Goal: Information Seeking & Learning: Learn about a topic

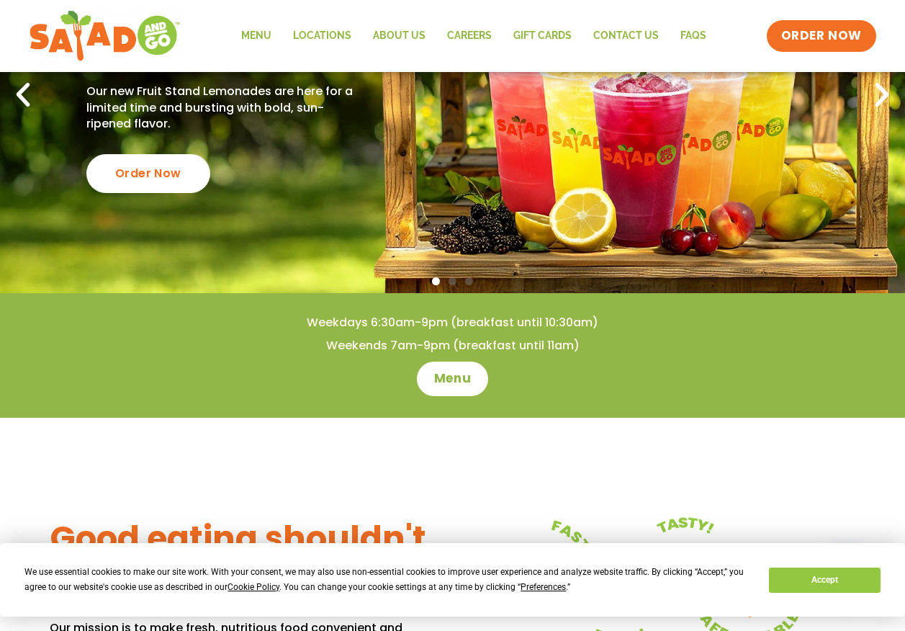
scroll to position [216, 0]
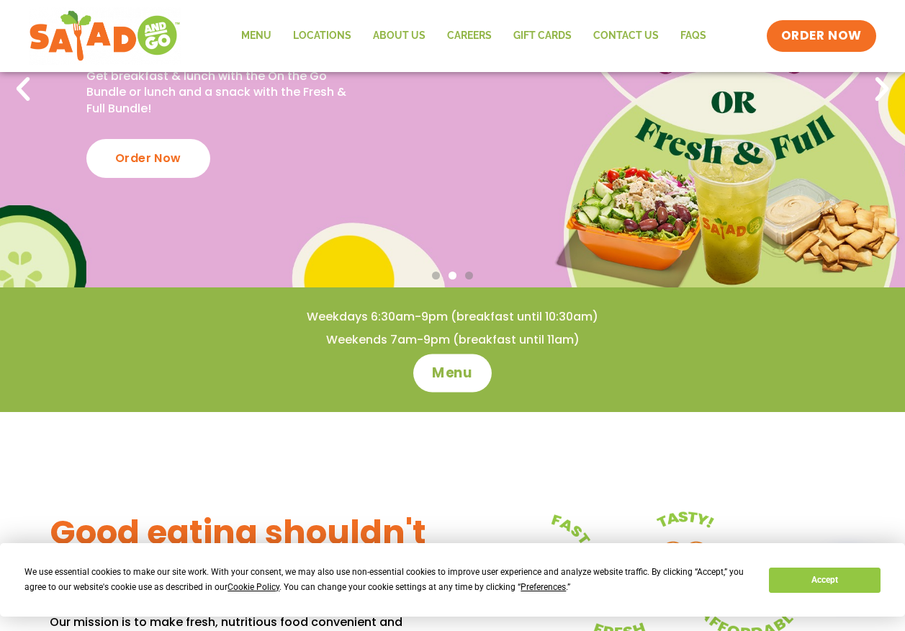
click at [453, 375] on span "Menu" at bounding box center [452, 373] width 41 height 19
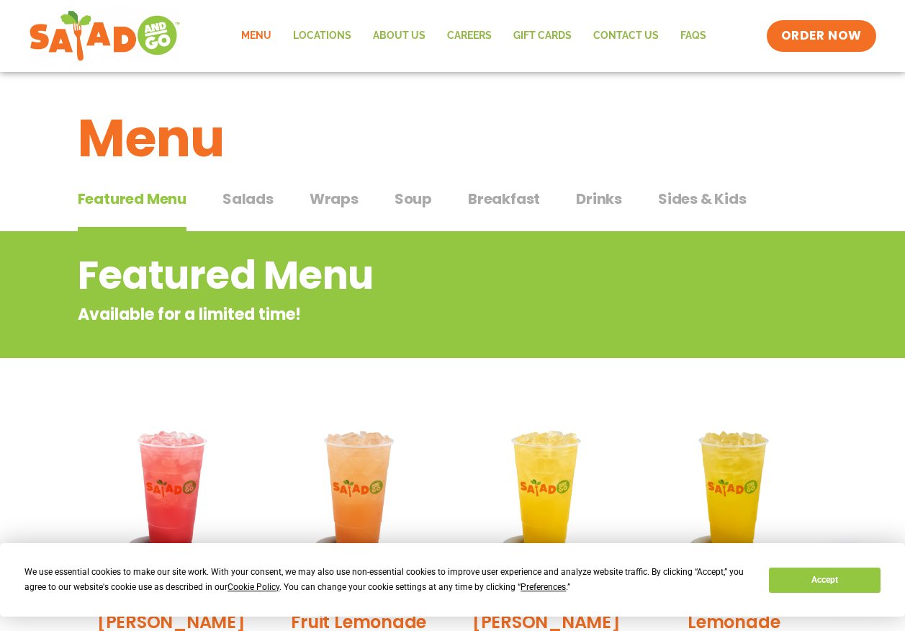
click at [267, 193] on span "Salads" at bounding box center [248, 199] width 51 height 22
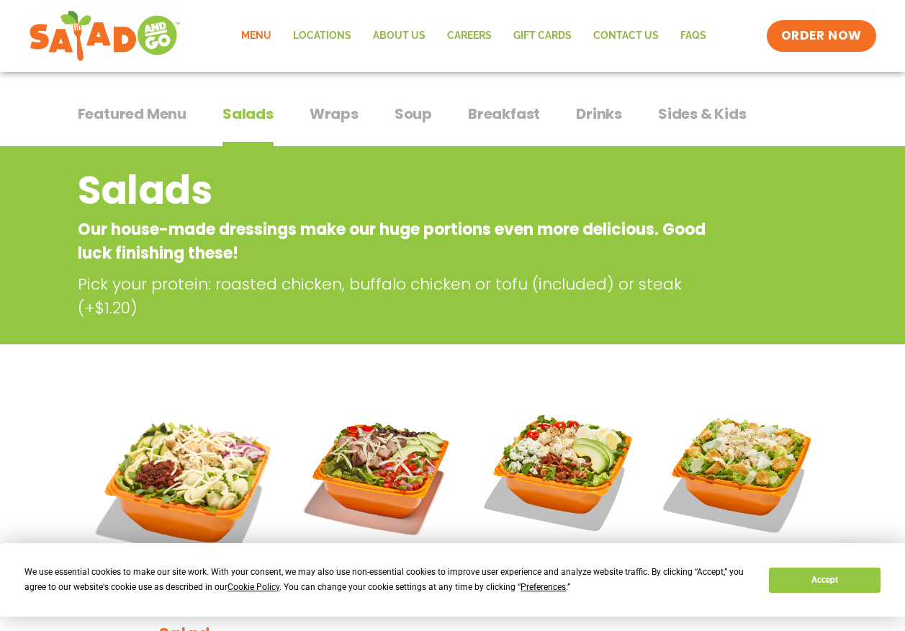
scroll to position [72, 0]
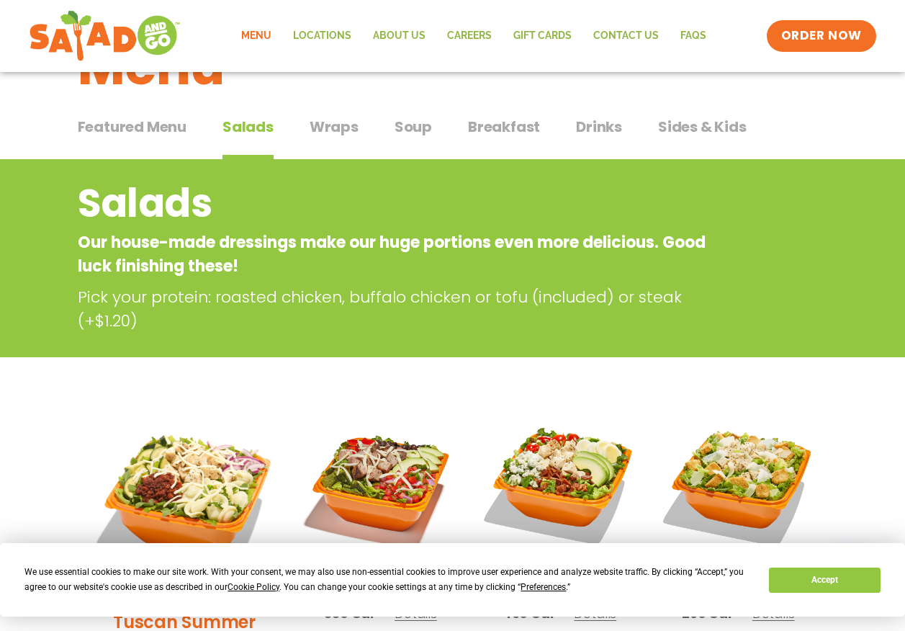
click at [728, 128] on span "Sides & Kids" at bounding box center [702, 127] width 89 height 22
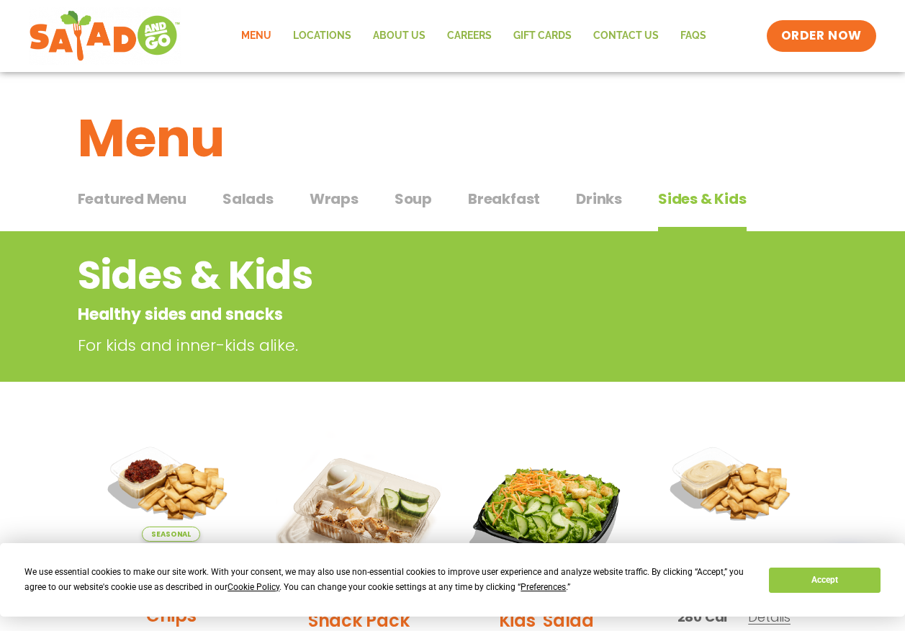
click at [332, 205] on span "Wraps" at bounding box center [334, 199] width 49 height 22
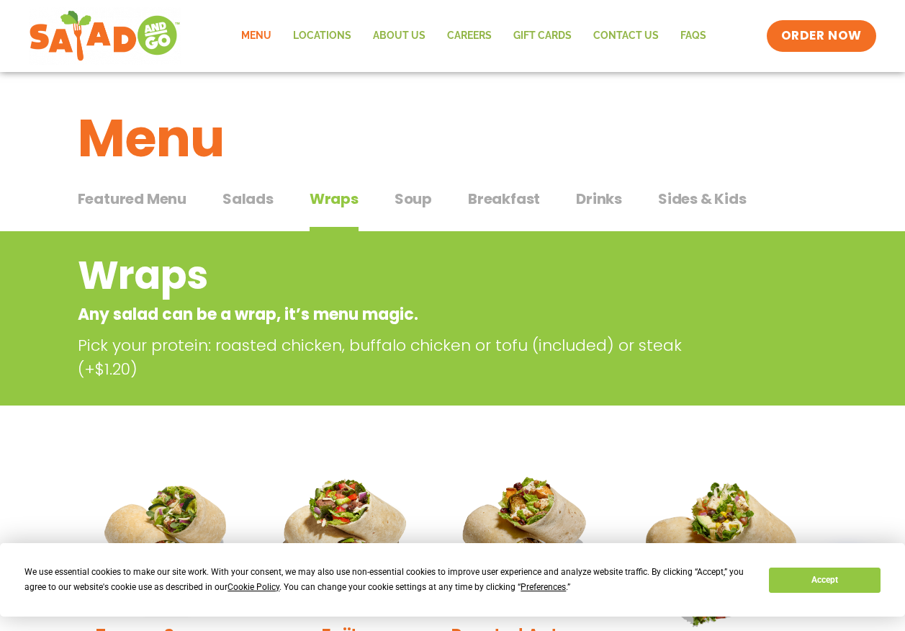
click at [421, 203] on span "Soup" at bounding box center [413, 199] width 37 height 22
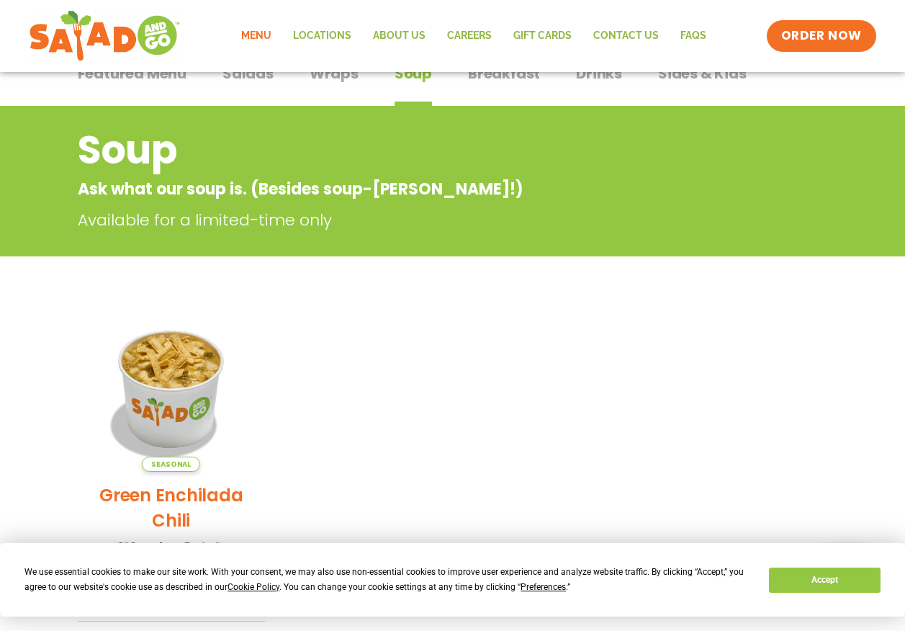
scroll to position [73, 0]
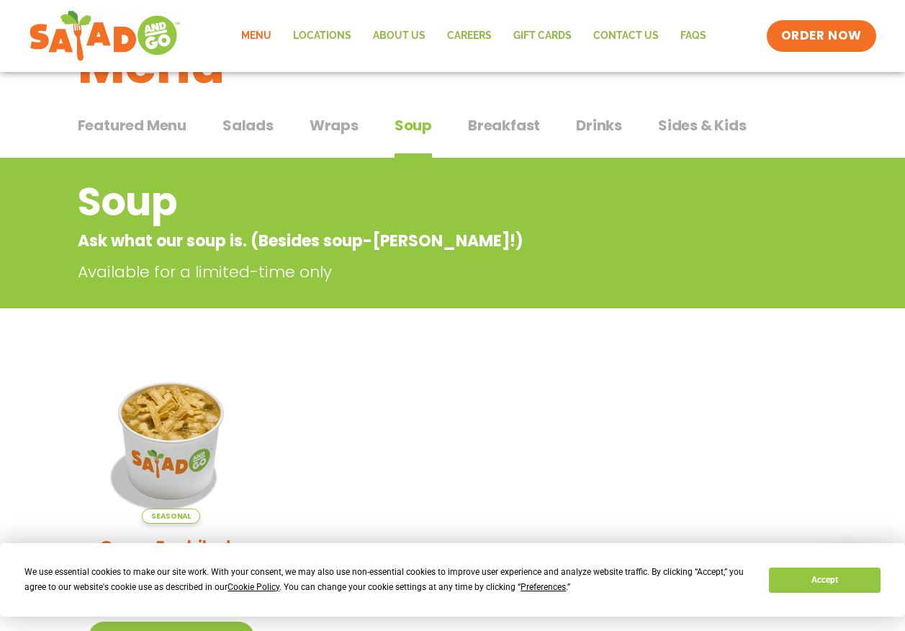
click at [253, 126] on span "Salads" at bounding box center [248, 126] width 51 height 22
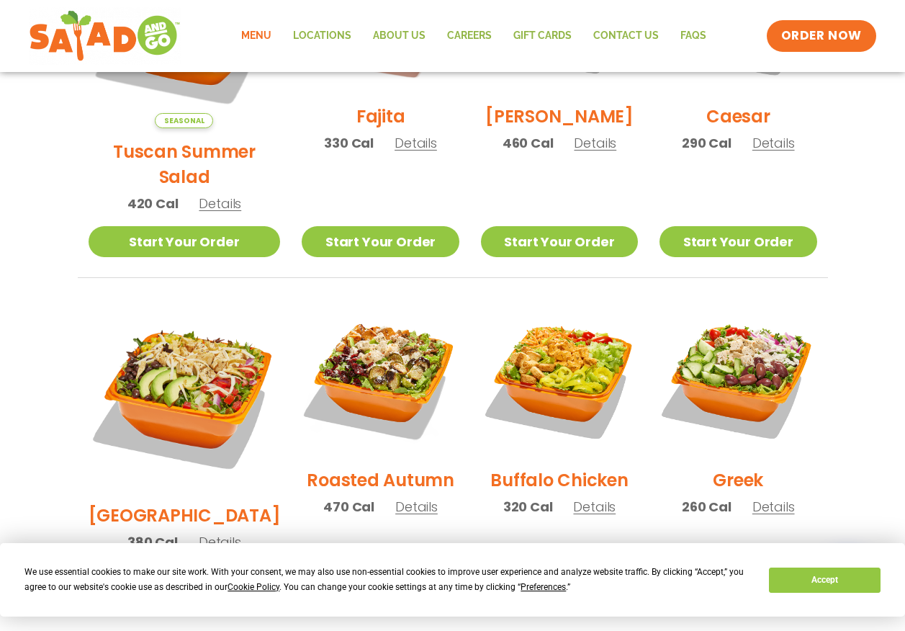
scroll to position [578, 0]
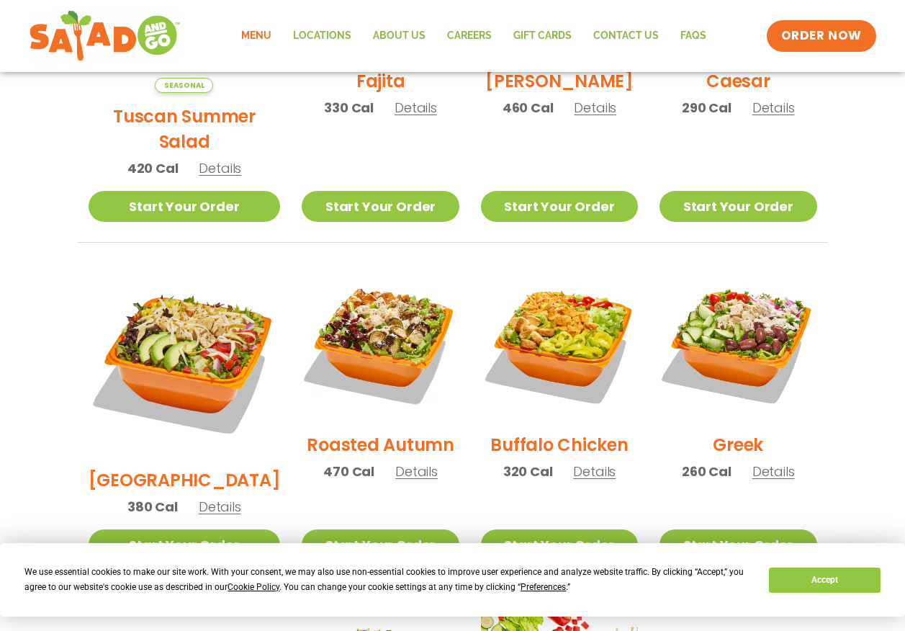
click at [773, 462] on span "Details" at bounding box center [774, 471] width 42 height 18
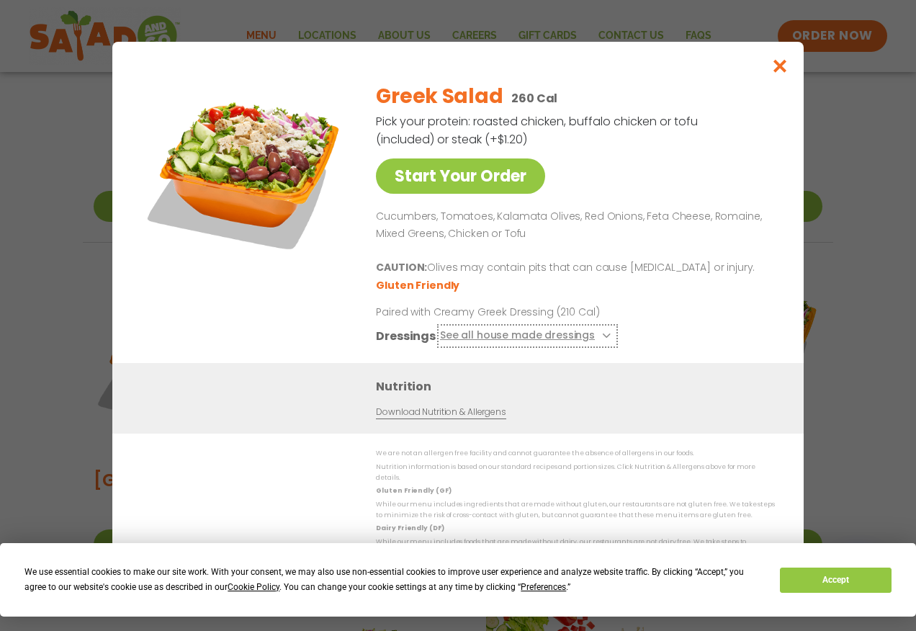
click at [602, 339] on icon at bounding box center [605, 336] width 6 height 6
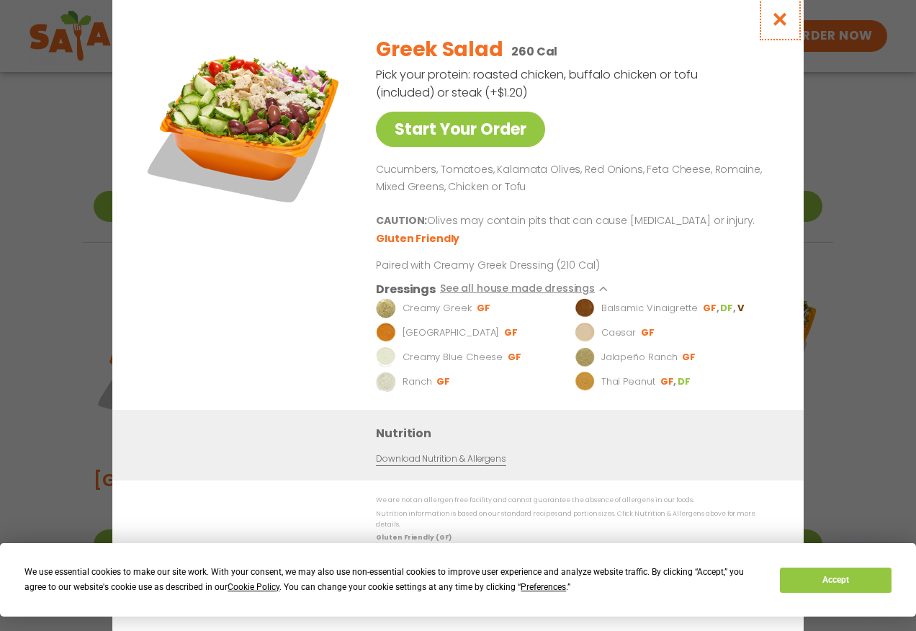
click at [783, 17] on icon "Close modal" at bounding box center [780, 19] width 18 height 15
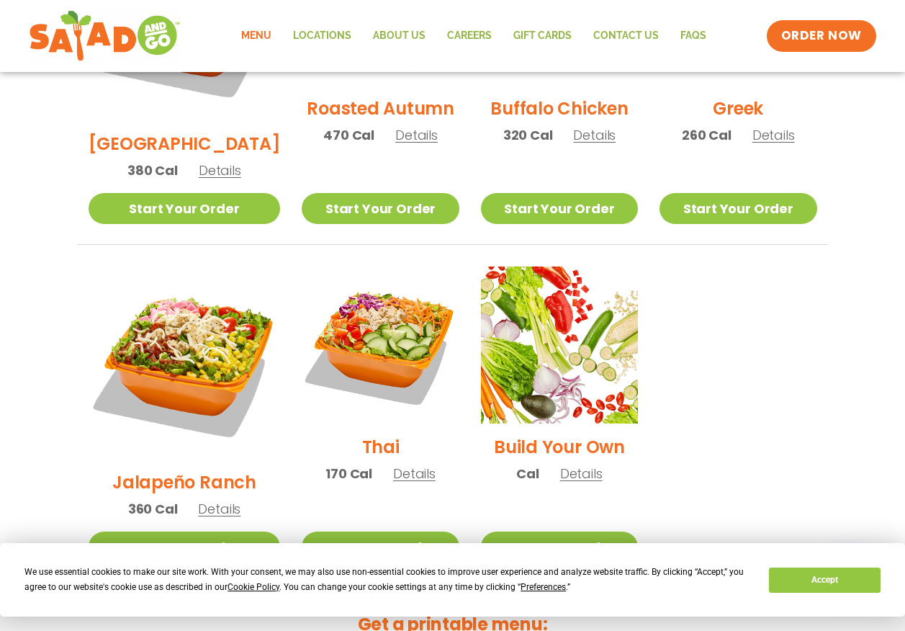
scroll to position [1010, 0]
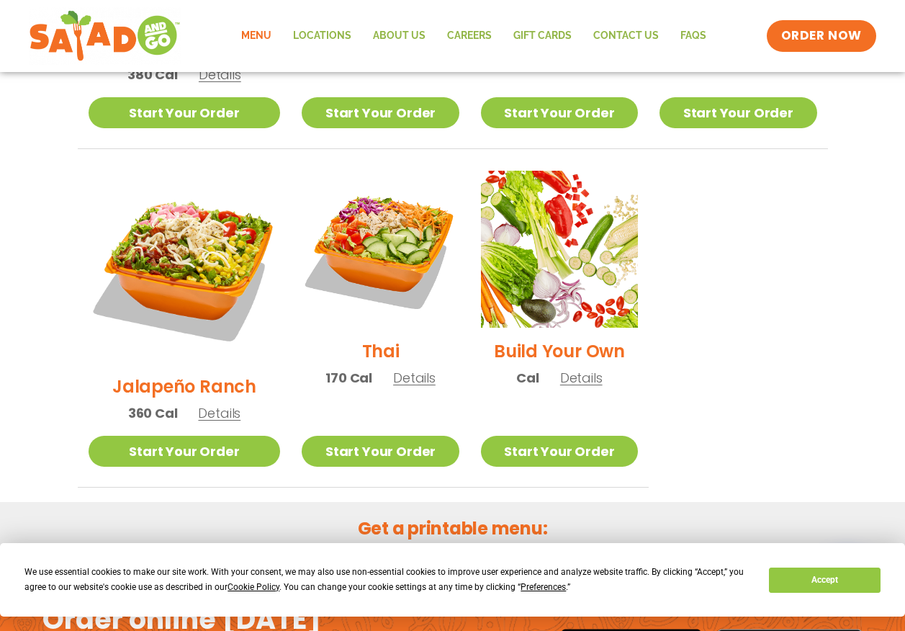
click at [403, 369] on span "Details" at bounding box center [414, 378] width 42 height 18
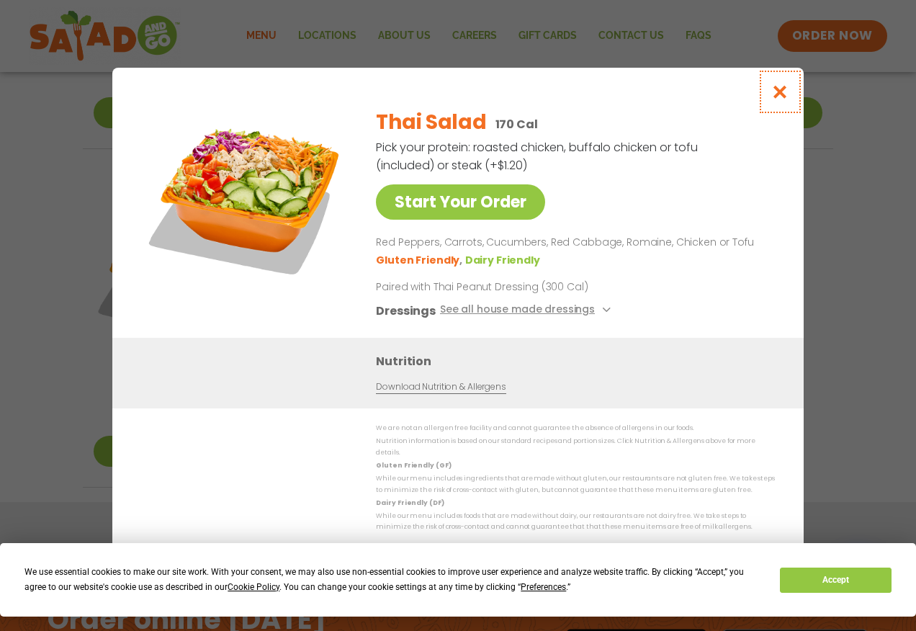
click at [784, 92] on icon "Close modal" at bounding box center [780, 91] width 18 height 15
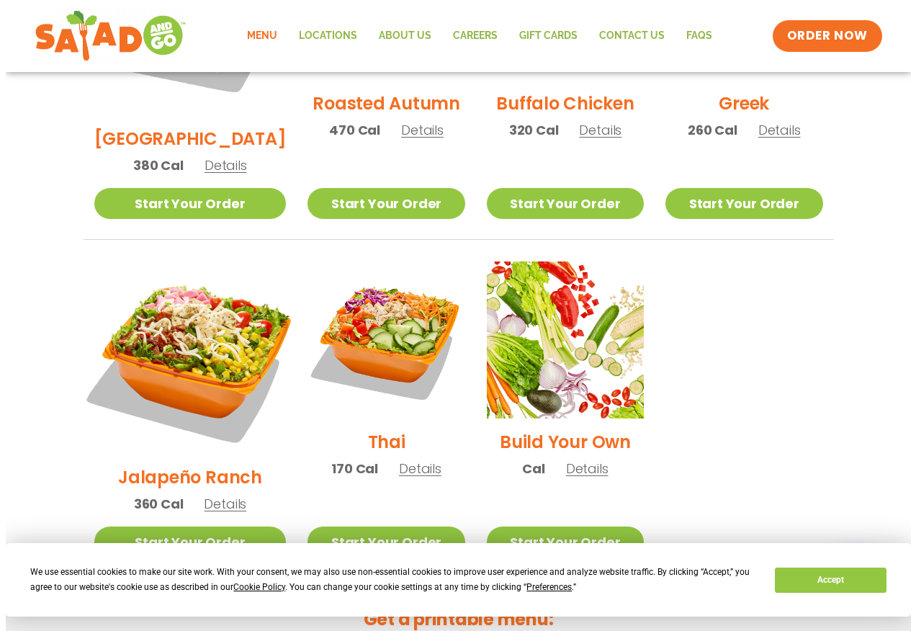
scroll to position [932, 0]
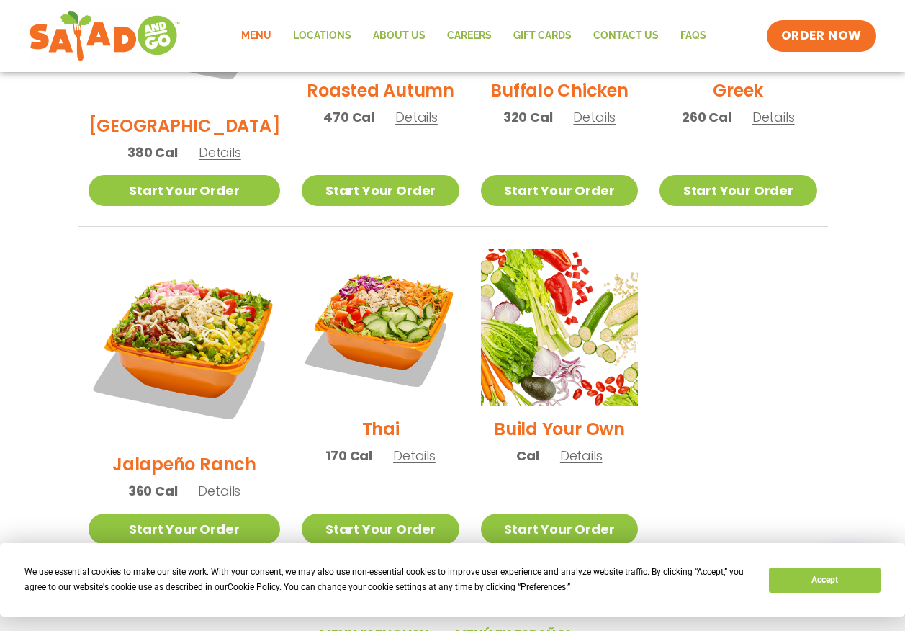
click at [215, 482] on span "Details" at bounding box center [219, 491] width 42 height 18
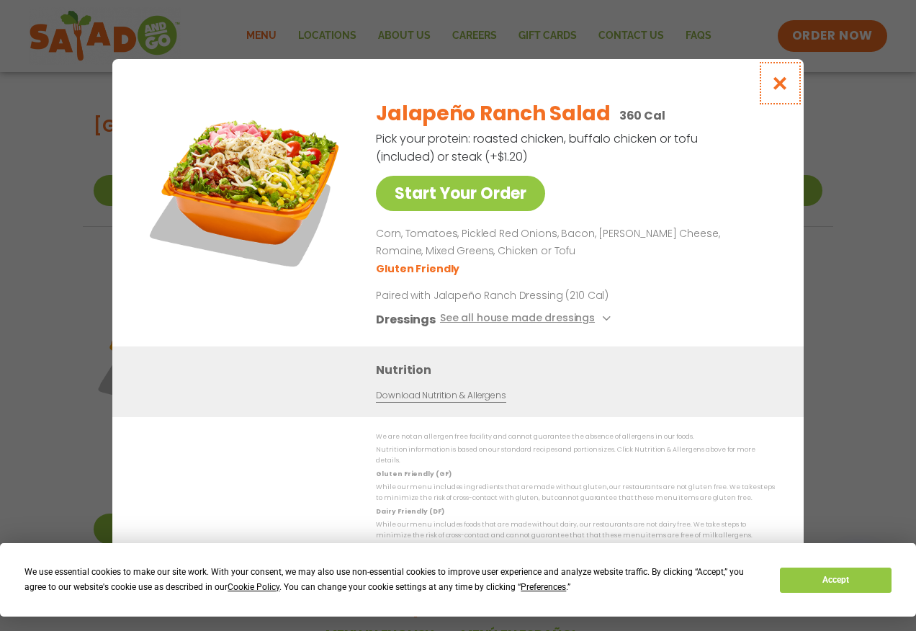
click at [783, 84] on icon "Close modal" at bounding box center [780, 83] width 18 height 15
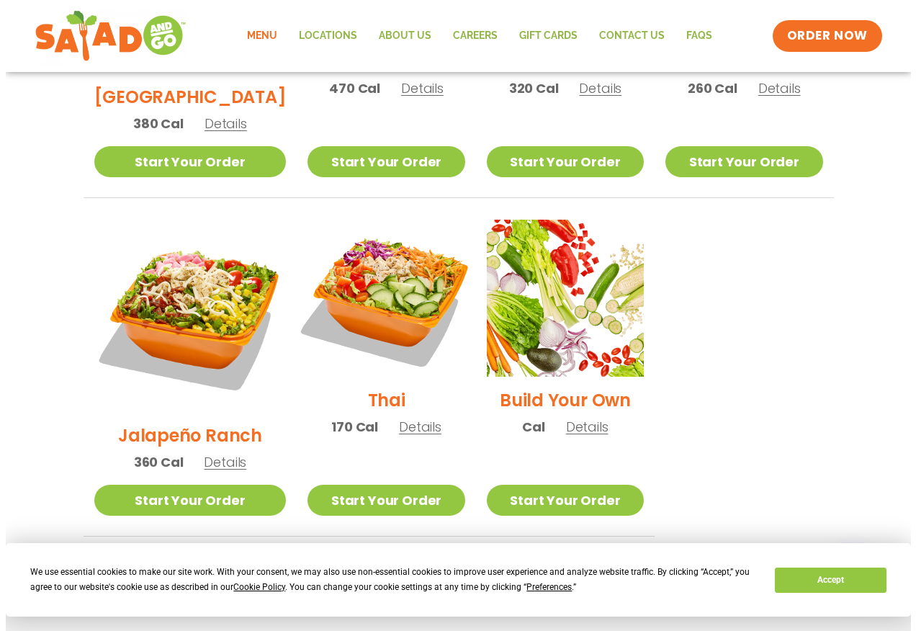
scroll to position [962, 0]
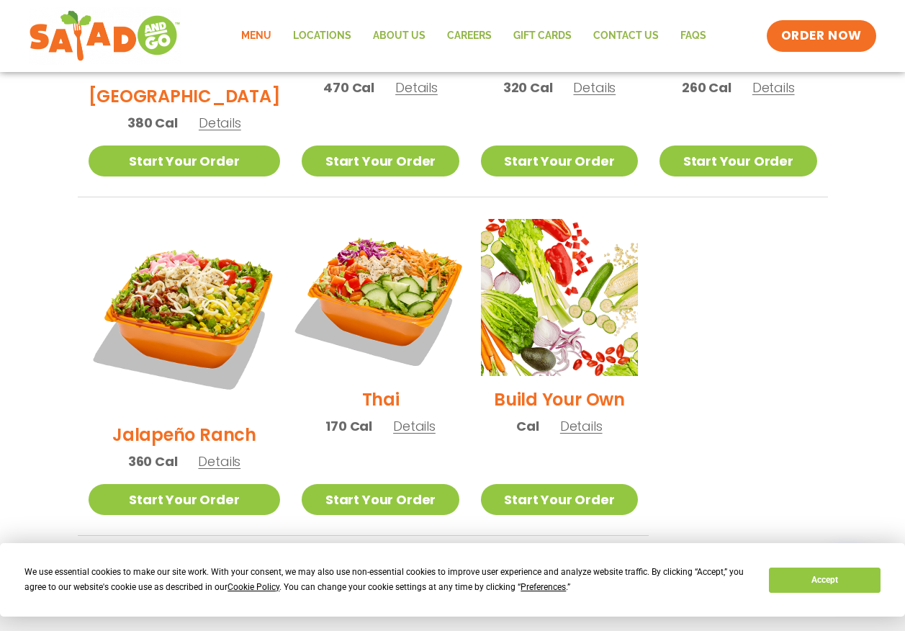
click at [372, 261] on img at bounding box center [380, 297] width 184 height 184
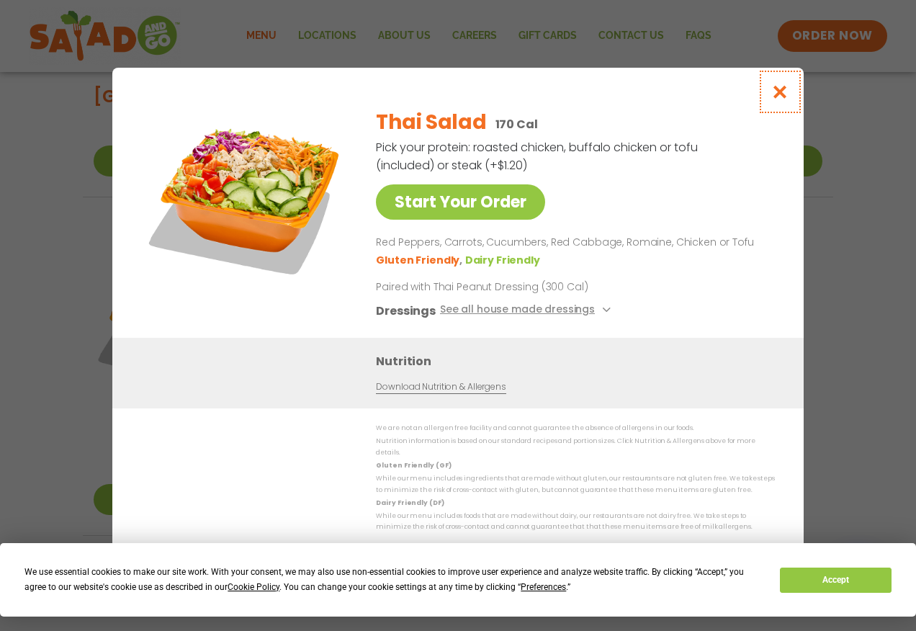
click at [776, 91] on icon "Close modal" at bounding box center [780, 91] width 18 height 15
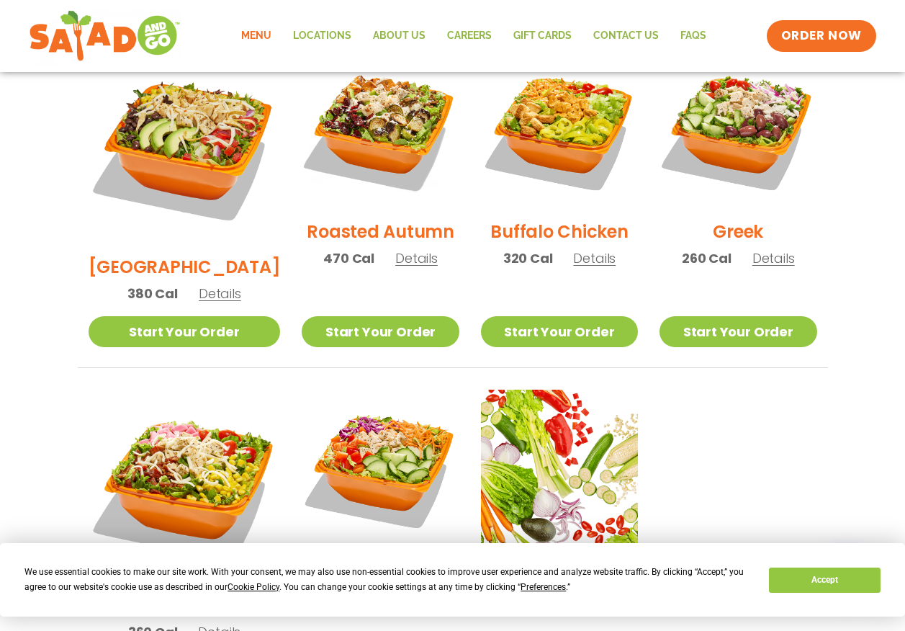
scroll to position [788, 0]
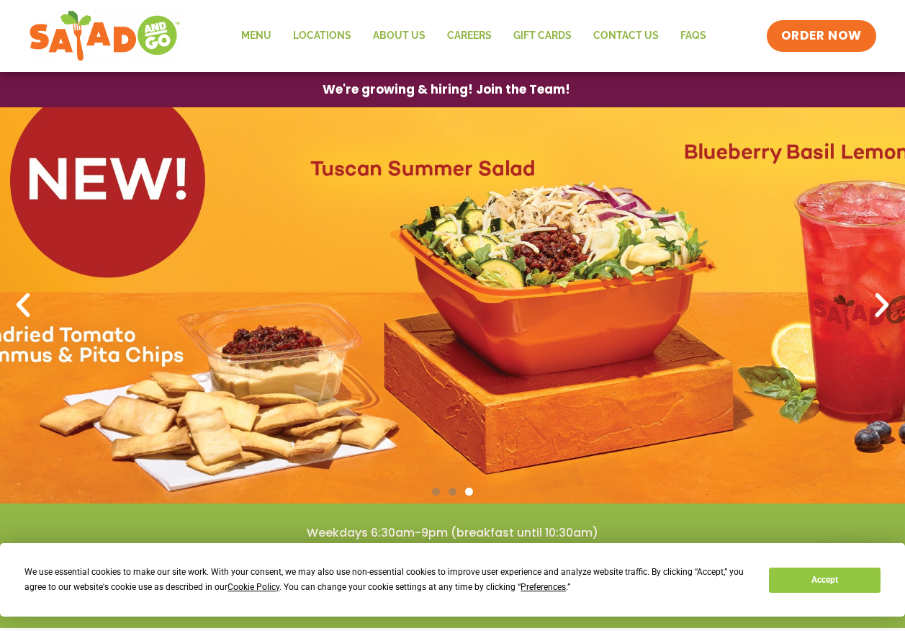
click at [873, 303] on icon "Next slide" at bounding box center [883, 306] width 32 height 32
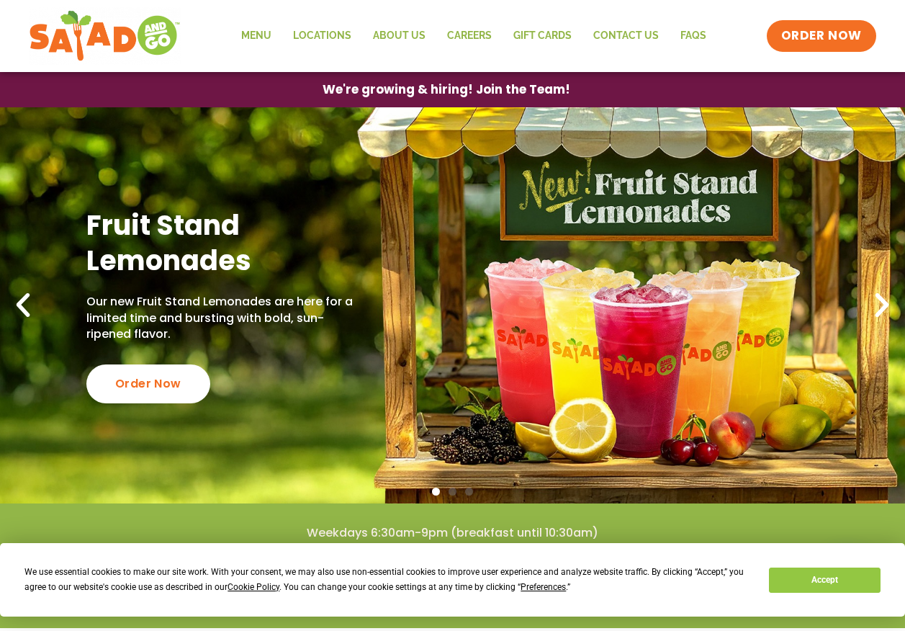
click at [24, 303] on icon "Previous slide" at bounding box center [23, 306] width 32 height 32
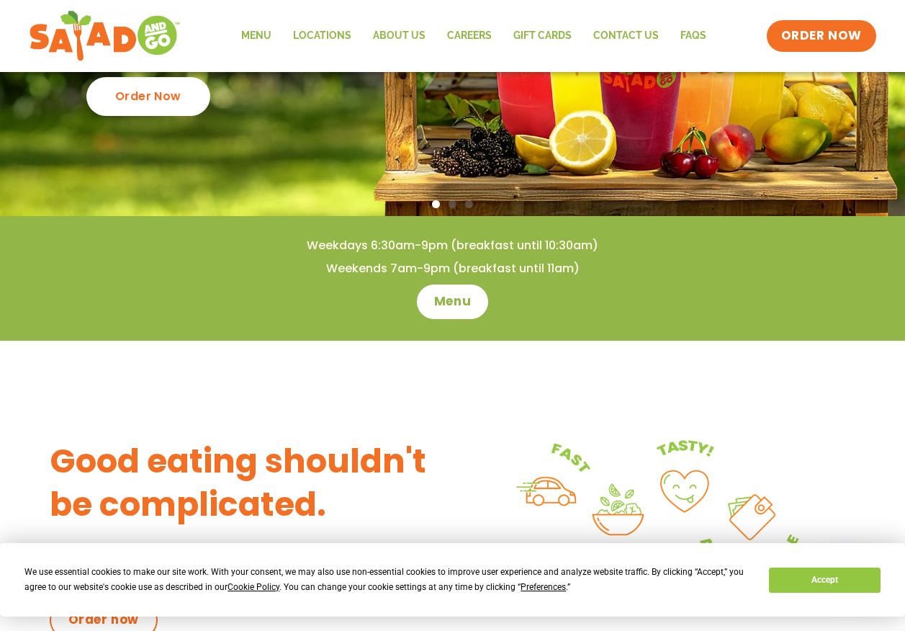
scroll to position [288, 0]
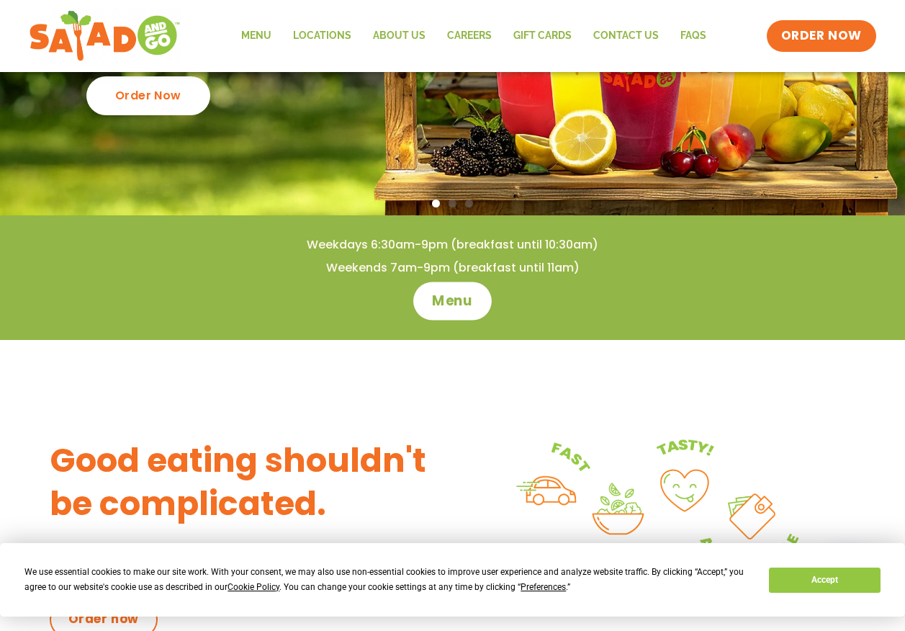
click at [437, 293] on span "Menu" at bounding box center [452, 301] width 41 height 19
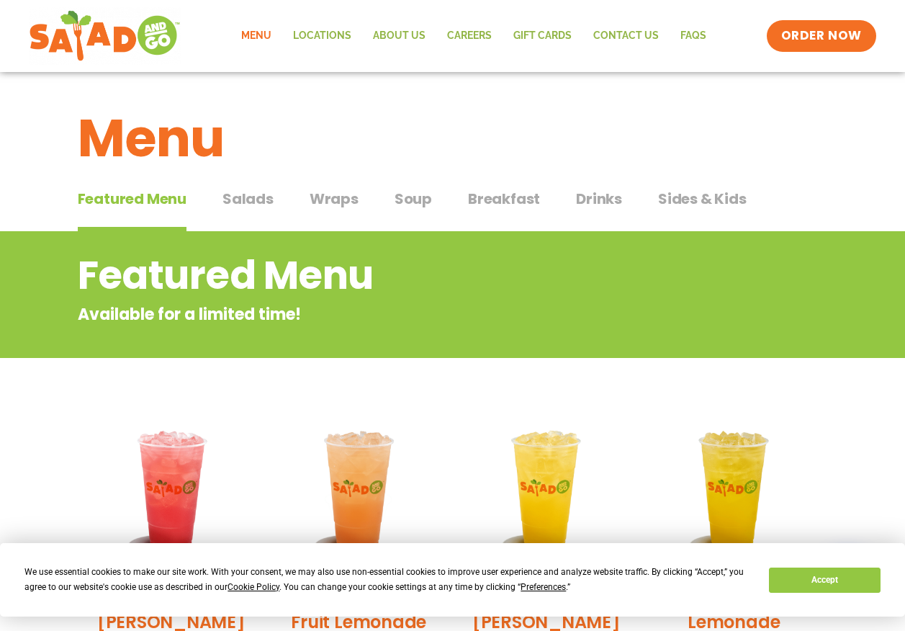
click at [596, 194] on span "Drinks" at bounding box center [599, 199] width 46 height 22
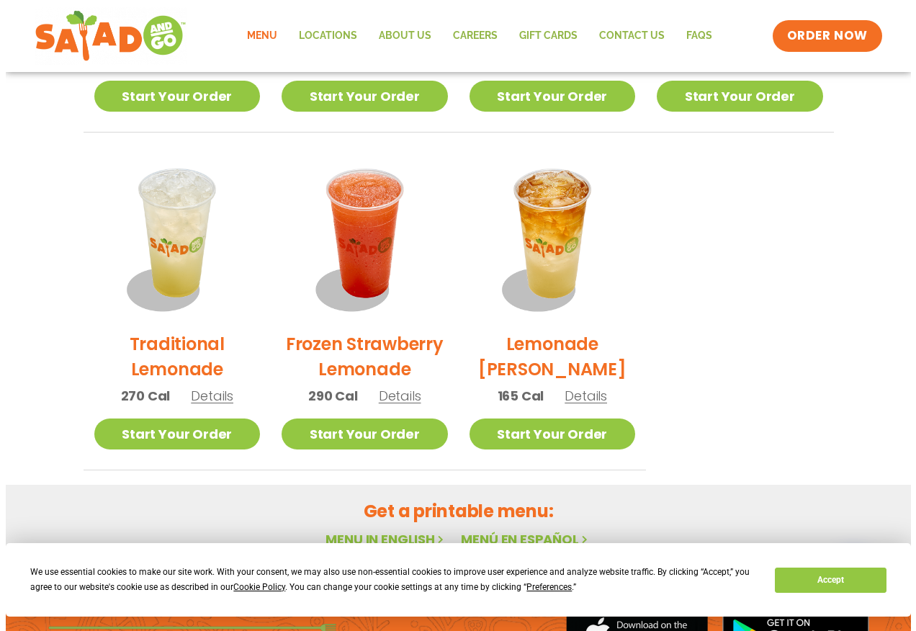
scroll to position [1008, 0]
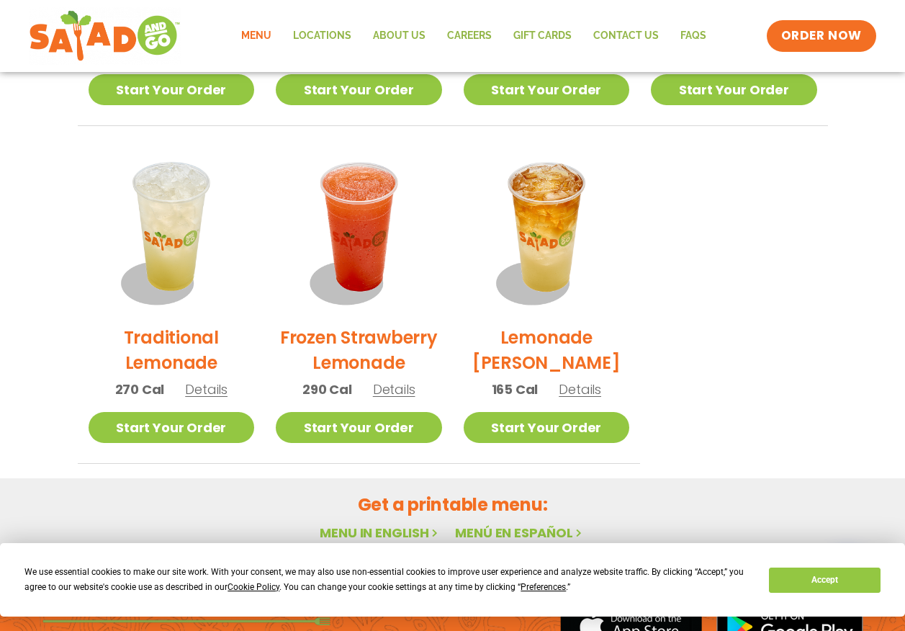
click at [395, 394] on span "Details" at bounding box center [394, 389] width 42 height 18
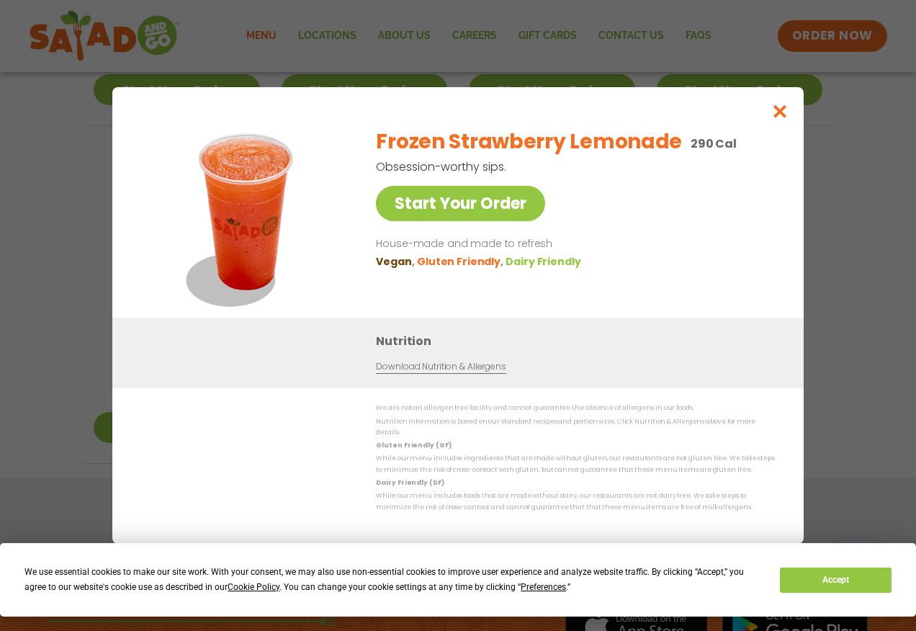
click at [443, 372] on link "Download Nutrition & Allergens" at bounding box center [441, 367] width 130 height 14
click at [782, 112] on icon "Close modal" at bounding box center [780, 111] width 18 height 15
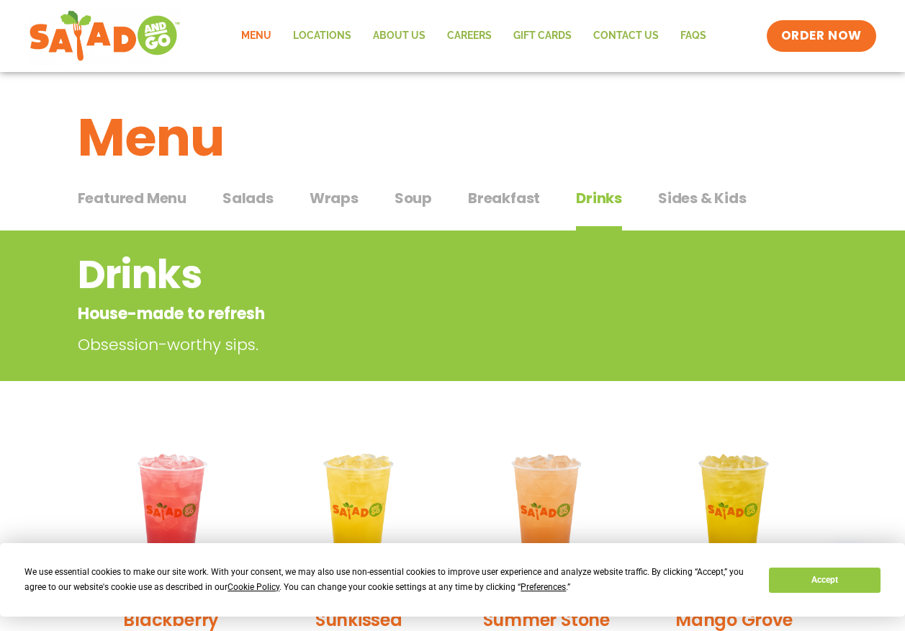
scroll to position [0, 0]
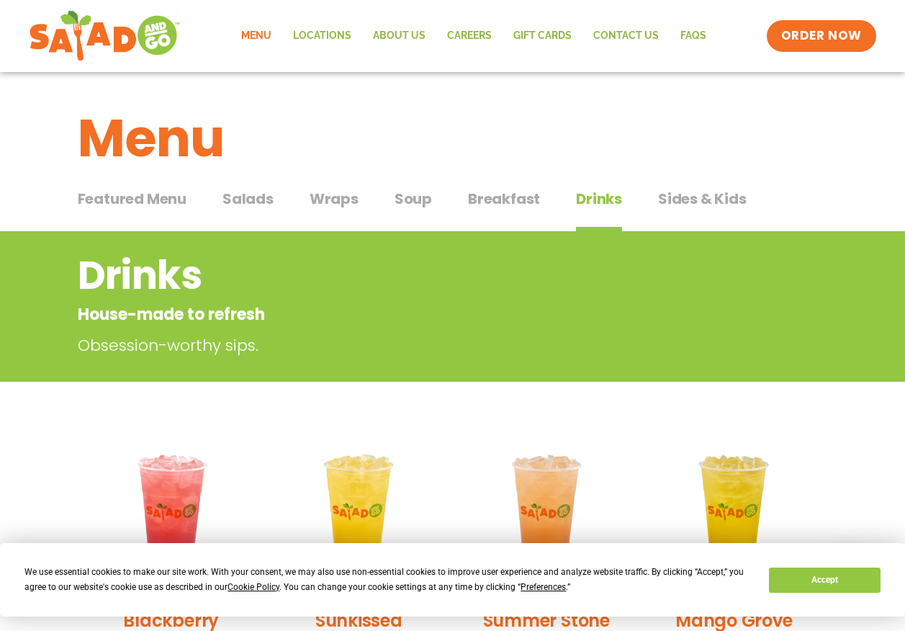
click at [684, 205] on span "Sides & Kids" at bounding box center [702, 199] width 89 height 22
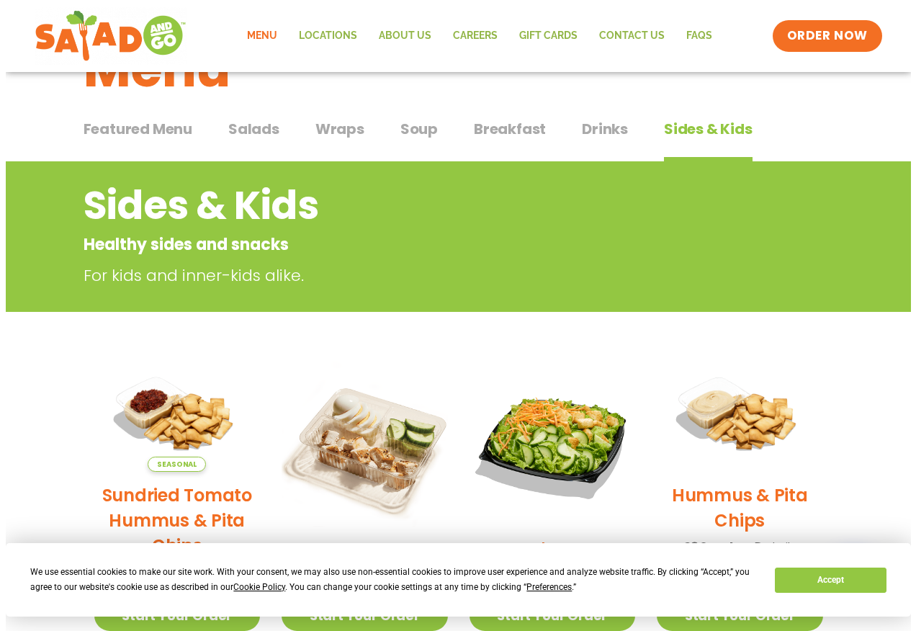
scroll to position [216, 0]
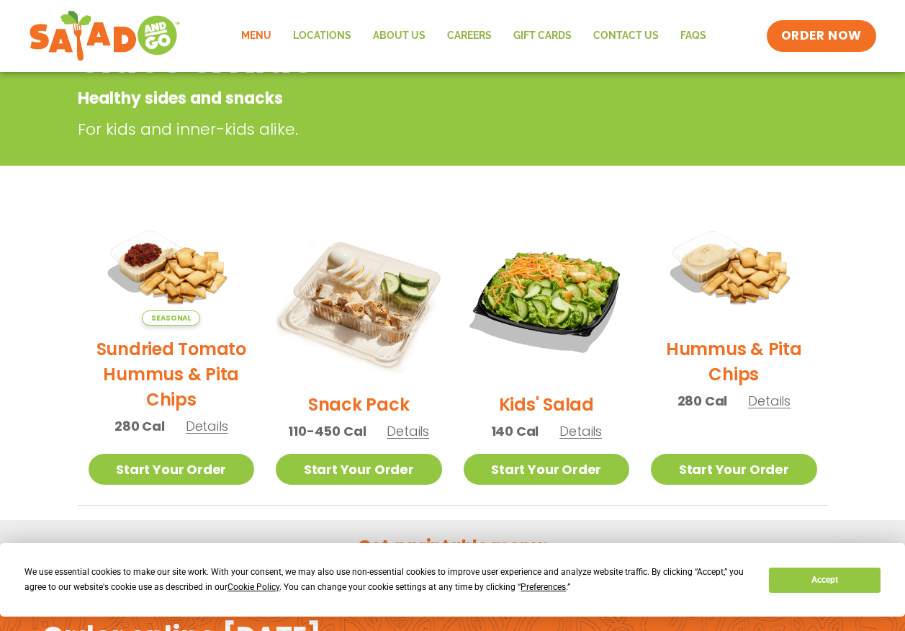
click at [583, 435] on span "Details" at bounding box center [581, 431] width 42 height 18
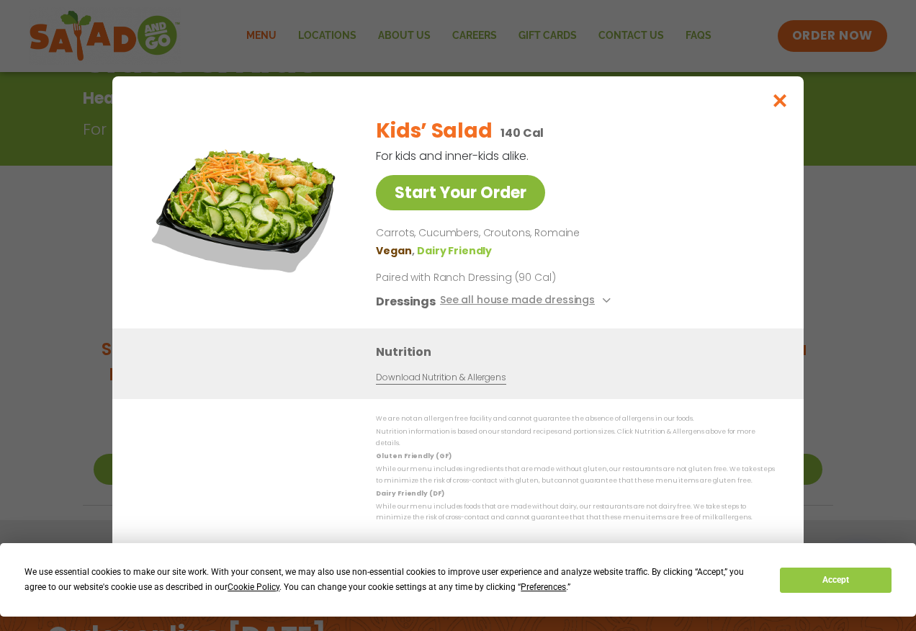
click at [444, 194] on link "Start Your Order" at bounding box center [460, 192] width 169 height 35
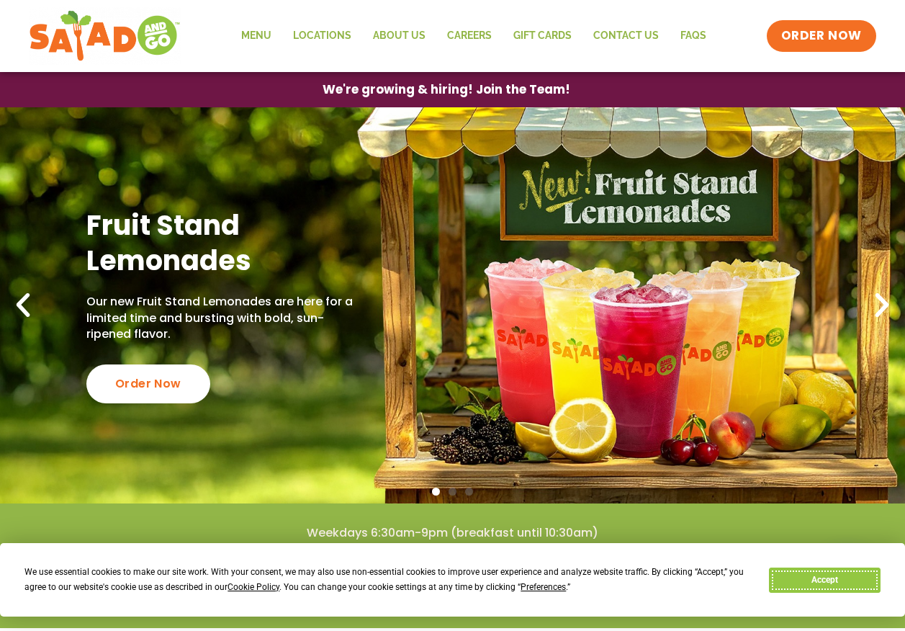
click at [848, 584] on button "Accept" at bounding box center [824, 580] width 111 height 25
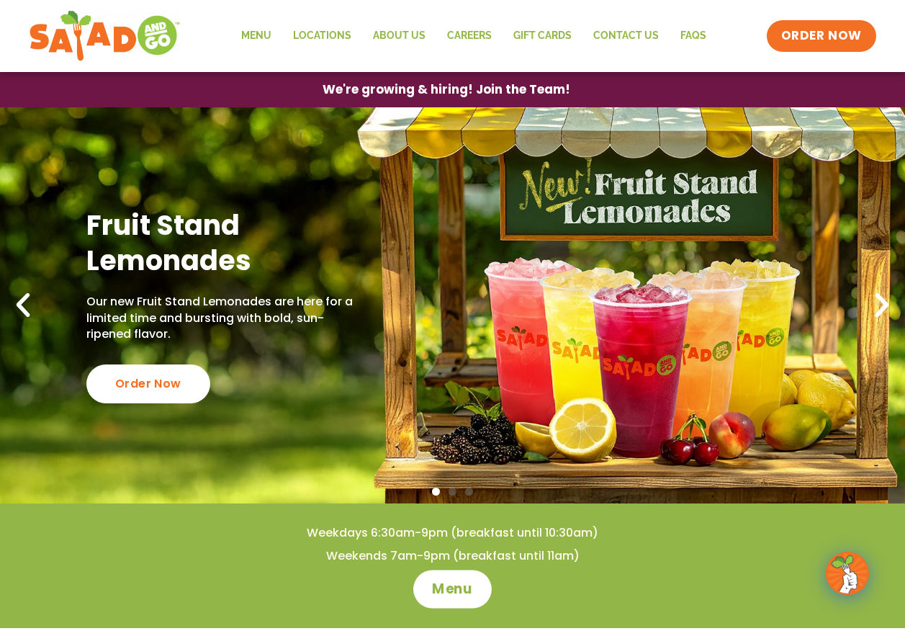
click at [449, 580] on span "Menu" at bounding box center [452, 589] width 41 height 19
